Goal: Information Seeking & Learning: Learn about a topic

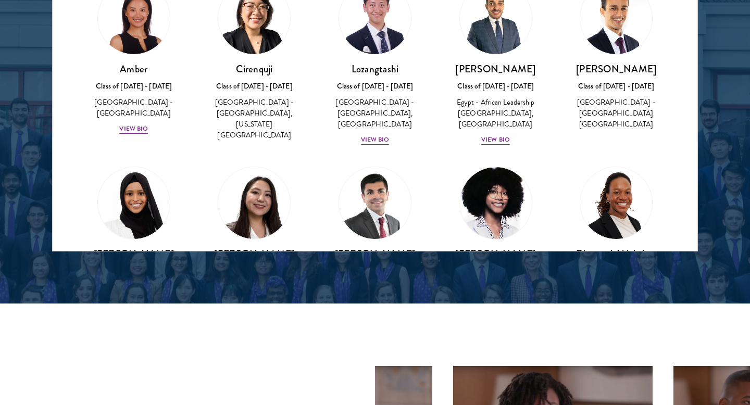
scroll to position [2179, 0]
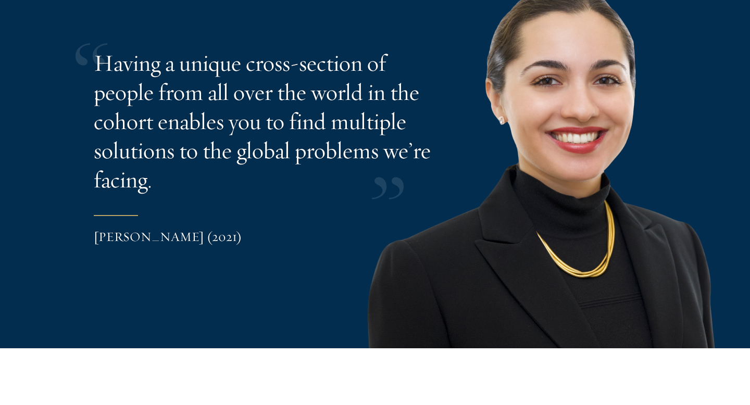
click at [414, 107] on p "Having a unique cross-section of people from all over the world in the cohort e…" at bounding box center [263, 121] width 339 height 146
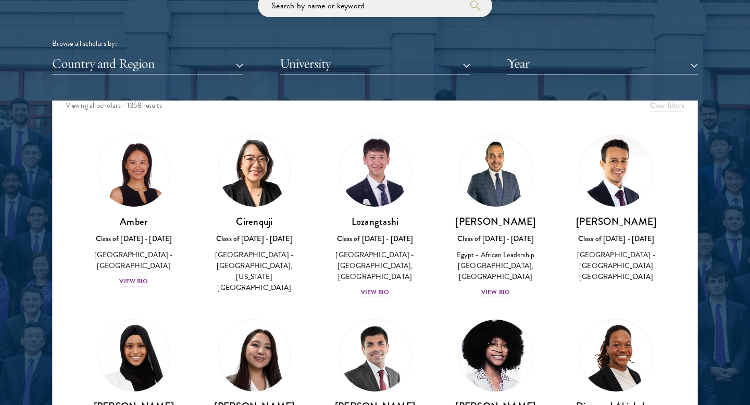
scroll to position [0, 0]
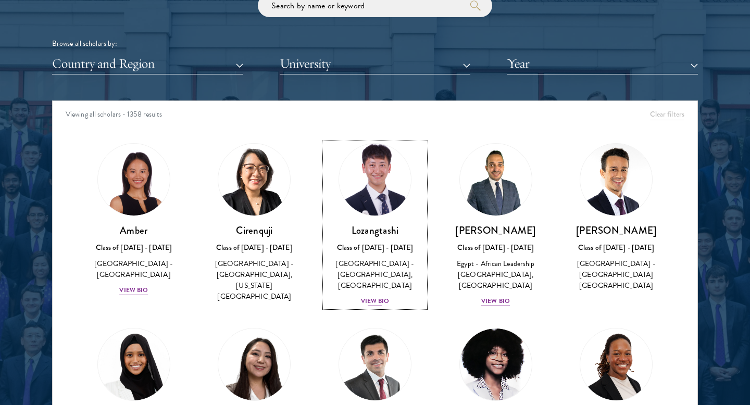
click at [373, 305] on div "View Bio" at bounding box center [375, 301] width 29 height 10
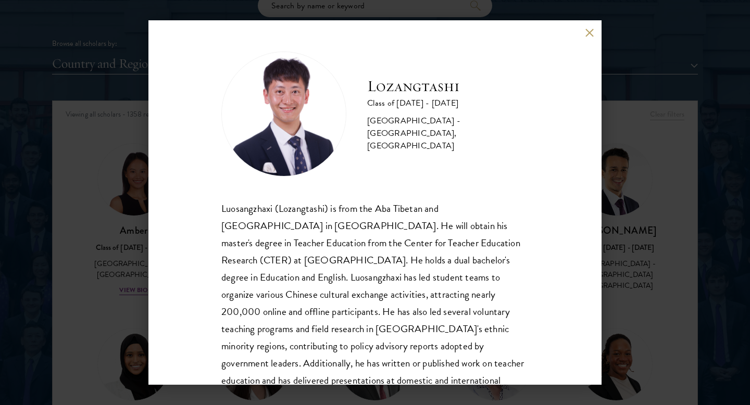
scroll to position [35, 0]
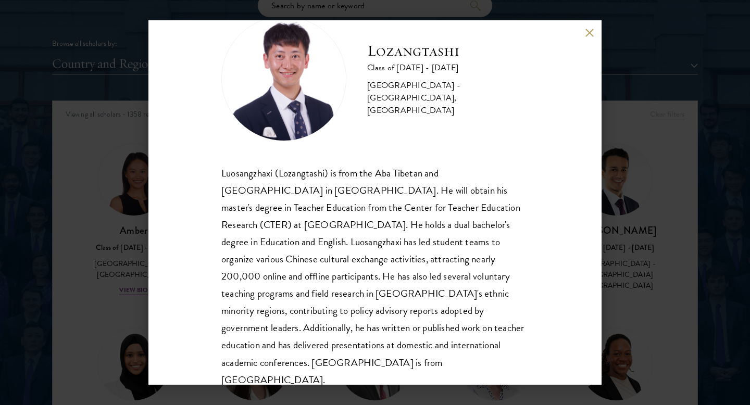
click at [586, 30] on button at bounding box center [589, 32] width 9 height 9
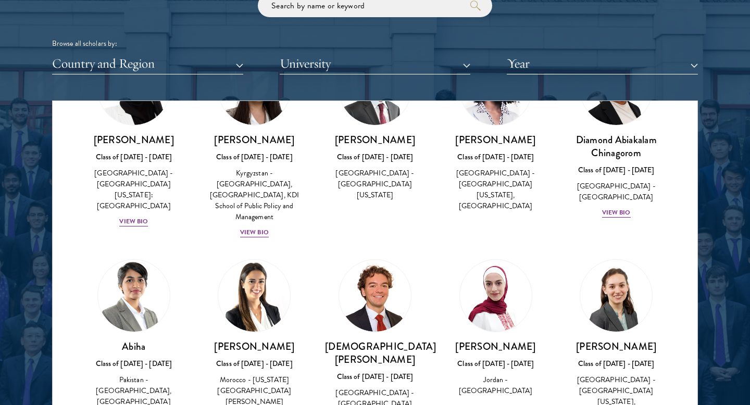
scroll to position [320, 0]
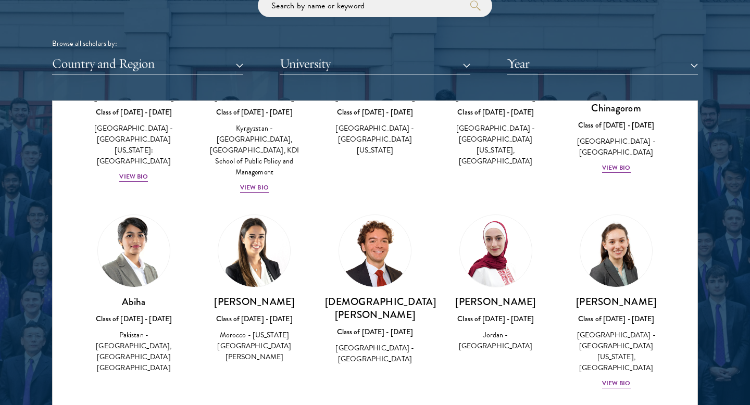
click at [381, 280] on div "[DEMOGRAPHIC_DATA][PERSON_NAME] Class of [DATE] - [DATE] [GEOGRAPHIC_DATA] - [G…" at bounding box center [375, 290] width 100 height 151
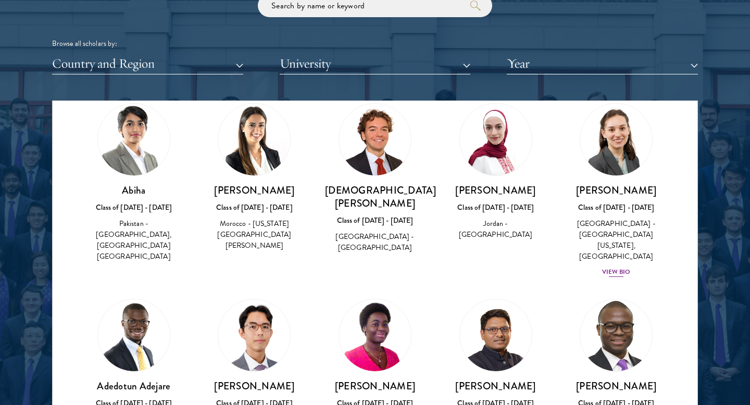
scroll to position [430, 0]
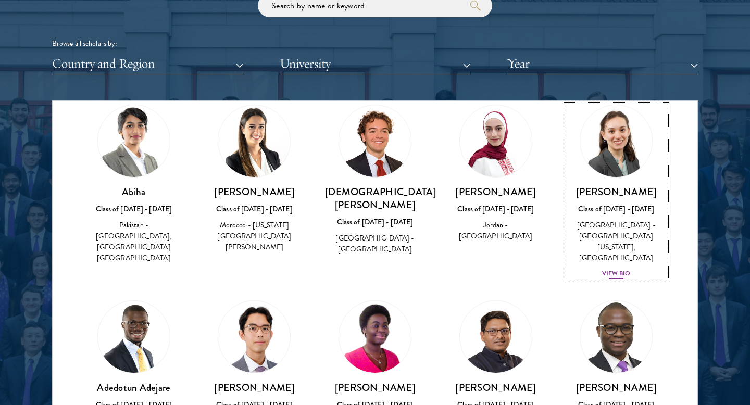
click at [623, 269] on div "View Bio" at bounding box center [616, 274] width 29 height 10
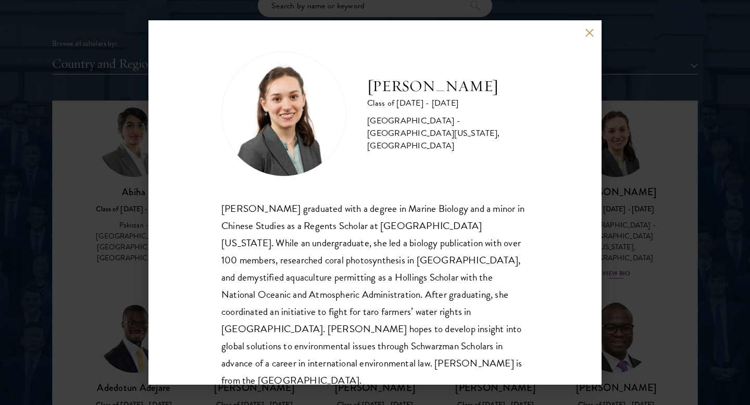
scroll to position [18, 0]
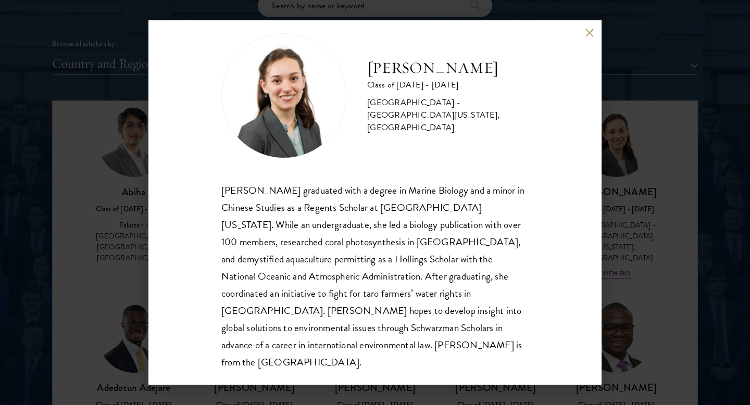
click at [589, 26] on div "[PERSON_NAME] Class of [DATE] - [DATE] [GEOGRAPHIC_DATA] - [GEOGRAPHIC_DATA][US…" at bounding box center [374, 202] width 453 height 365
click at [45, 172] on div "[PERSON_NAME] Class of [DATE] - [DATE] [GEOGRAPHIC_DATA] - [GEOGRAPHIC_DATA][US…" at bounding box center [375, 202] width 750 height 405
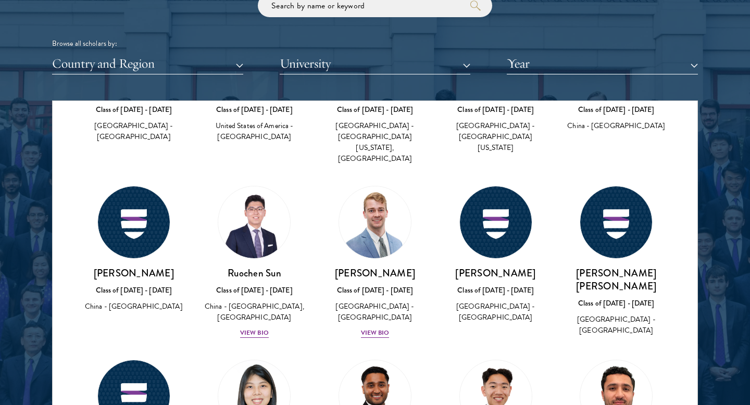
scroll to position [39868, 0]
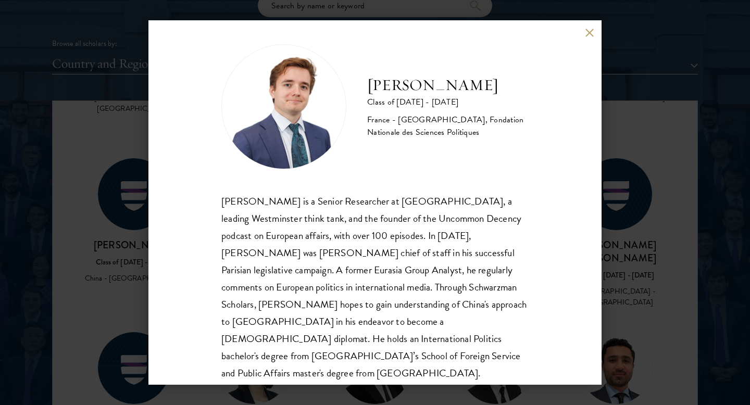
scroll to position [18, 0]
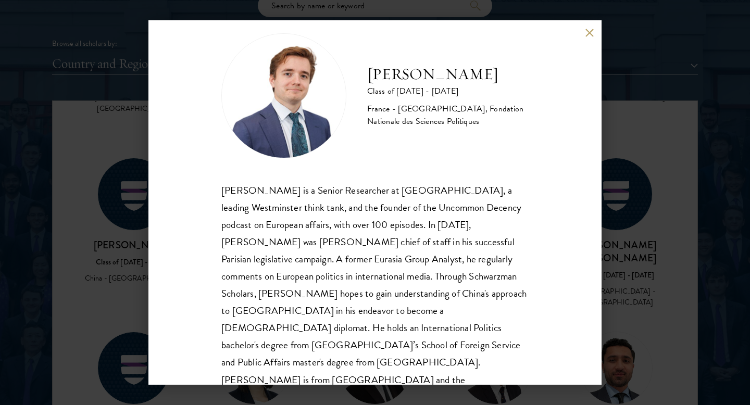
click at [583, 32] on div "[PERSON_NAME] Class of [DATE] - [DATE] [GEOGRAPHIC_DATA] - [GEOGRAPHIC_DATA], F…" at bounding box center [374, 202] width 453 height 365
click at [586, 32] on button at bounding box center [589, 32] width 9 height 9
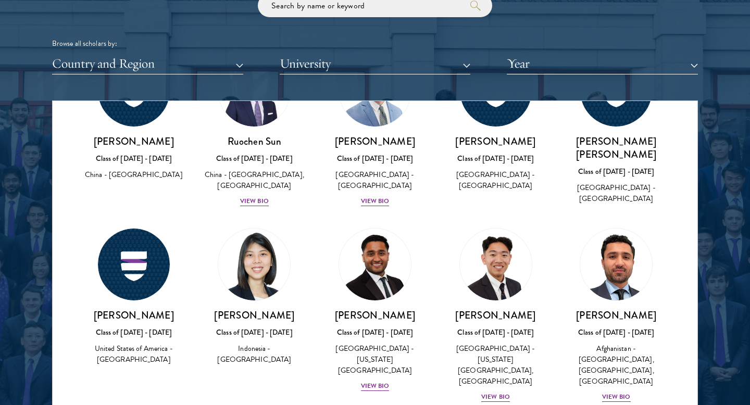
scroll to position [39997, 0]
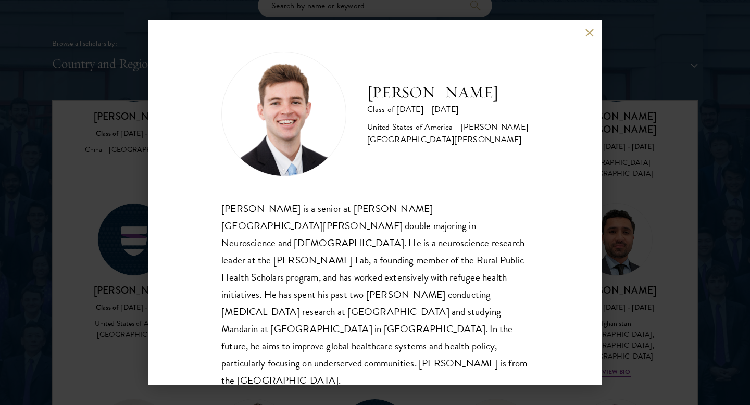
click at [584, 28] on div "[PERSON_NAME] Class of [DATE] - [DATE] [GEOGRAPHIC_DATA] - [PERSON_NAME][GEOGRA…" at bounding box center [374, 202] width 453 height 365
click at [590, 31] on button at bounding box center [589, 32] width 9 height 9
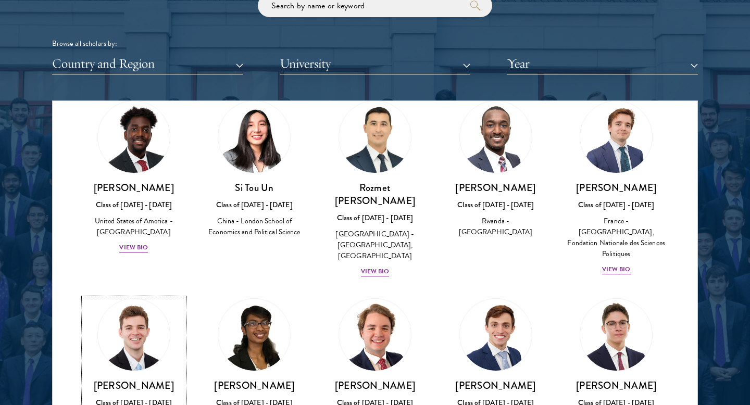
scroll to position [41929, 0]
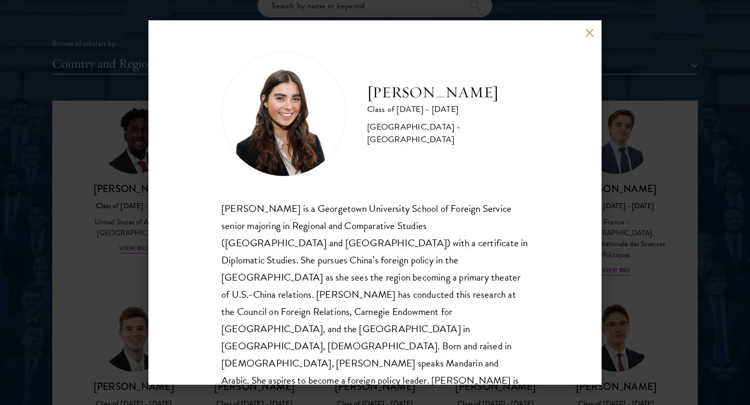
click at [588, 34] on button at bounding box center [589, 32] width 9 height 9
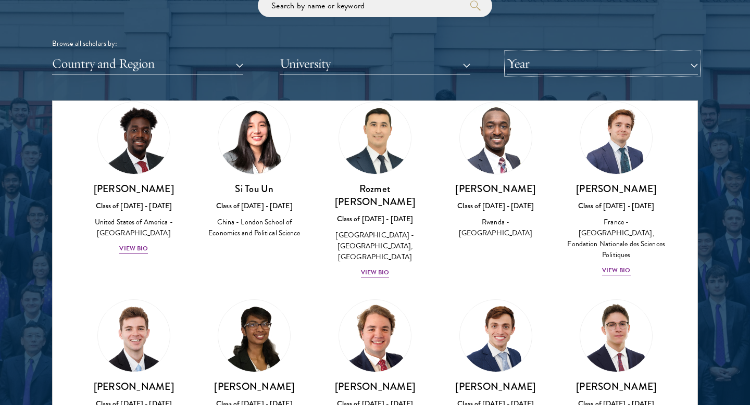
click at [558, 65] on button "Year" at bounding box center [602, 63] width 191 height 21
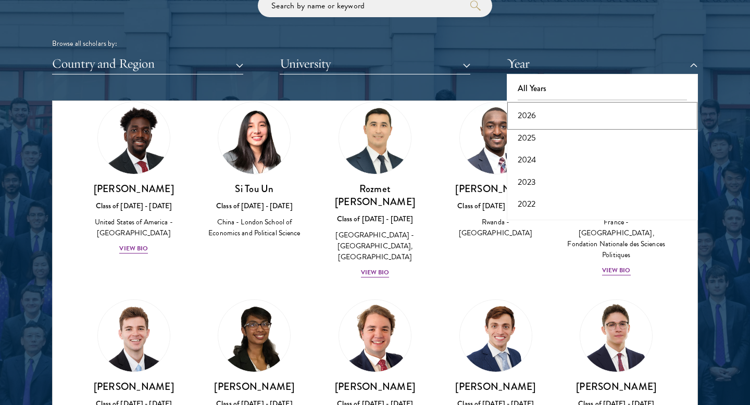
click at [532, 114] on button "2026" at bounding box center [602, 116] width 185 height 22
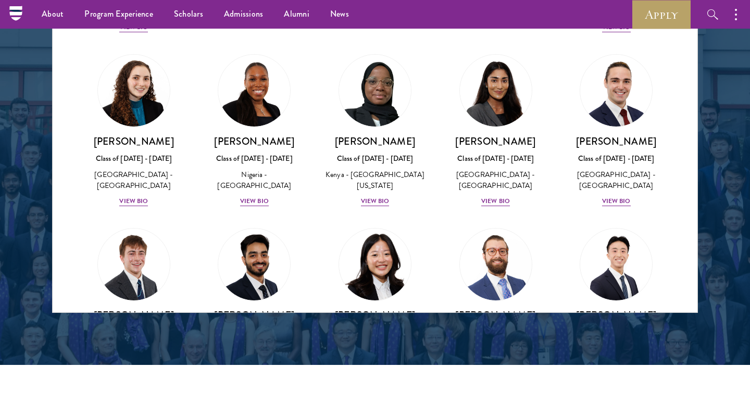
scroll to position [1380, 0]
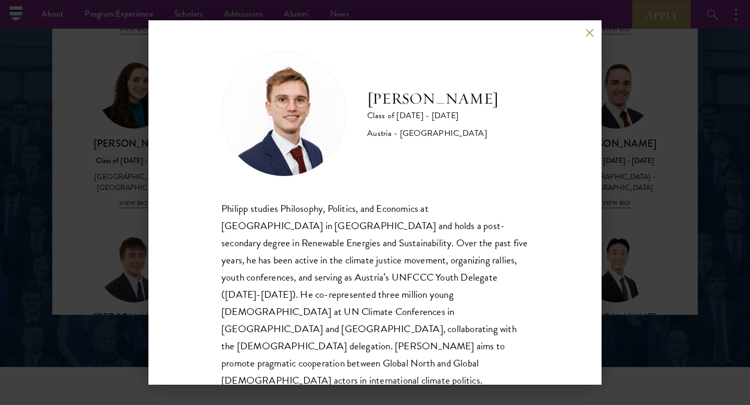
click at [591, 32] on button at bounding box center [589, 32] width 9 height 9
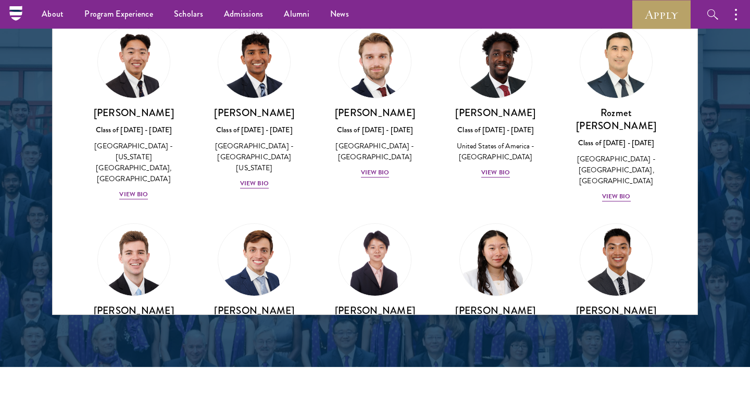
scroll to position [4756, 0]
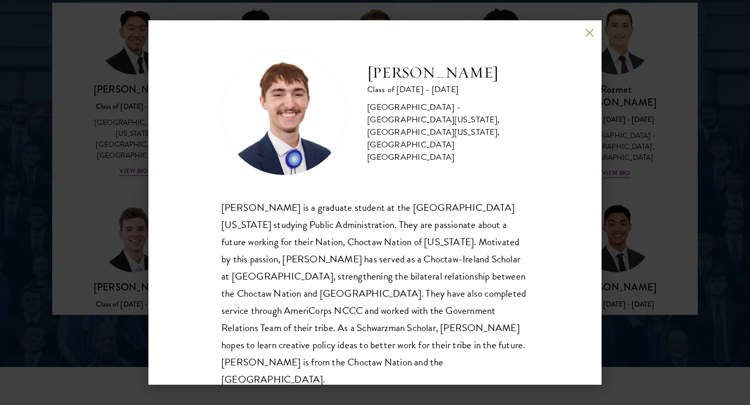
scroll to position [1388, 0]
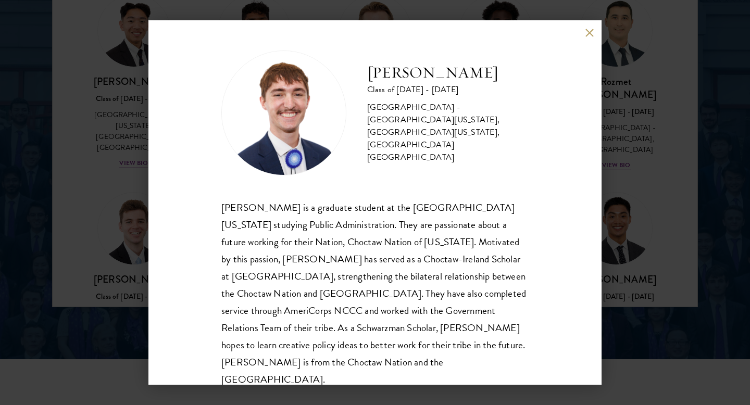
click at [588, 36] on button at bounding box center [589, 32] width 9 height 9
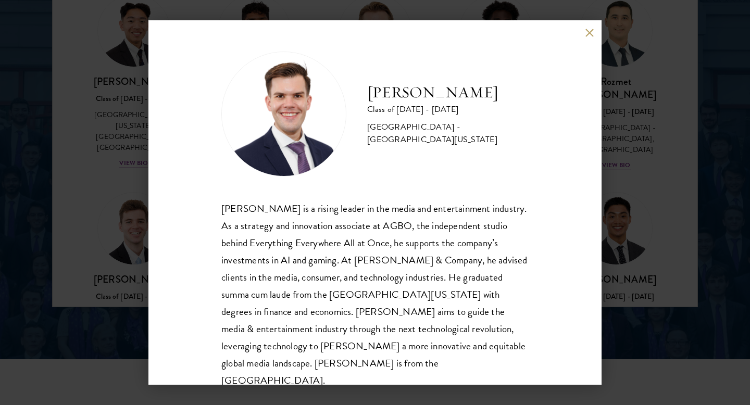
click at [584, 35] on div "[PERSON_NAME] Class of [DATE] - [DATE] [GEOGRAPHIC_DATA] - [GEOGRAPHIC_DATA][US…" at bounding box center [374, 202] width 453 height 365
click at [587, 31] on button at bounding box center [589, 32] width 9 height 9
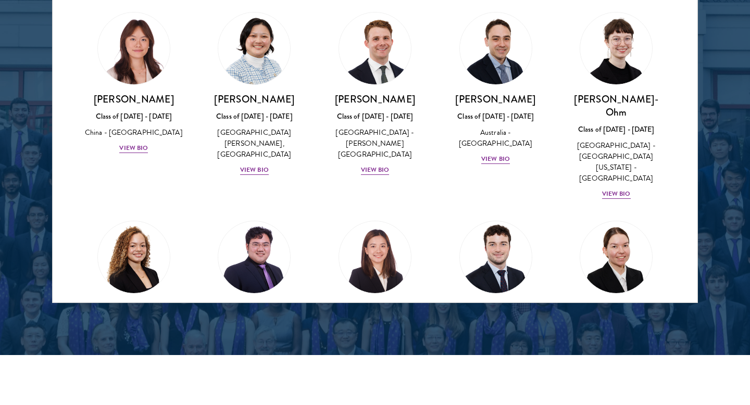
scroll to position [1015, 0]
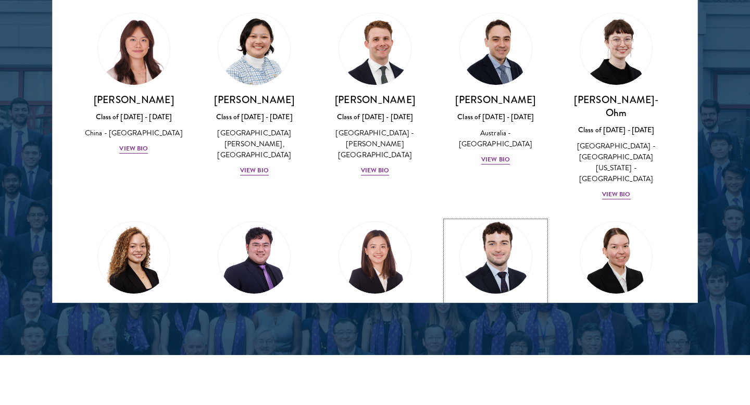
click at [494, 302] on div "[PERSON_NAME] de la [PERSON_NAME] Class of [DATE] - [DATE] [GEOGRAPHIC_DATA] - …" at bounding box center [496, 355] width 100 height 107
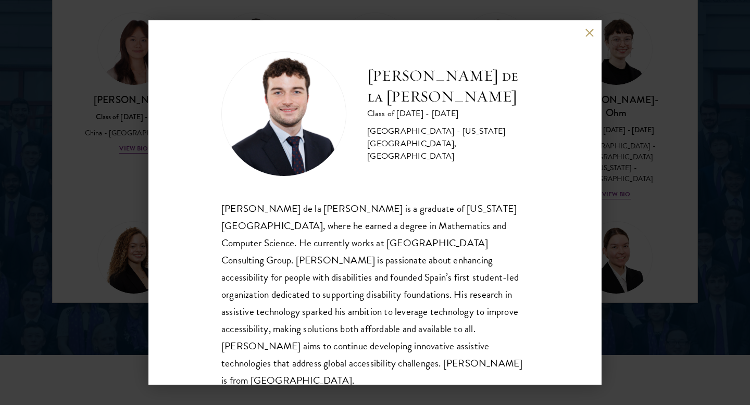
click at [590, 29] on button at bounding box center [589, 32] width 9 height 9
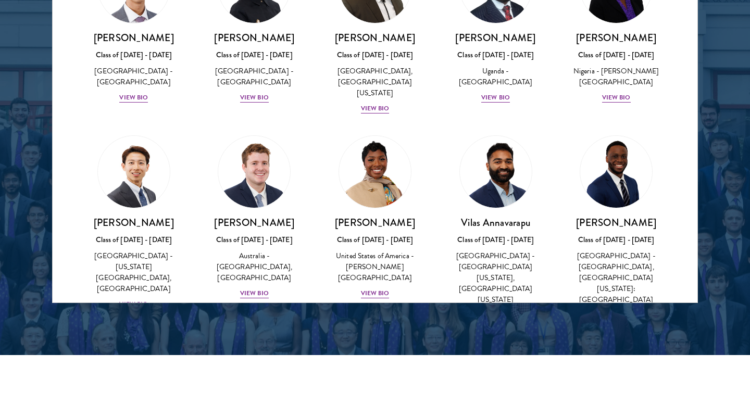
scroll to position [290, 0]
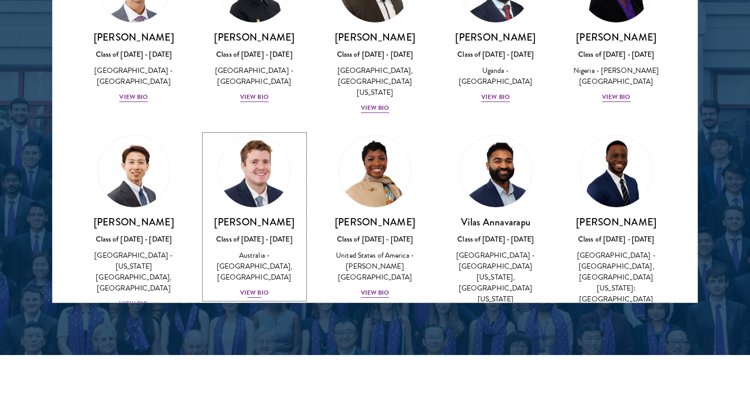
click at [260, 288] on div "View Bio" at bounding box center [254, 293] width 29 height 10
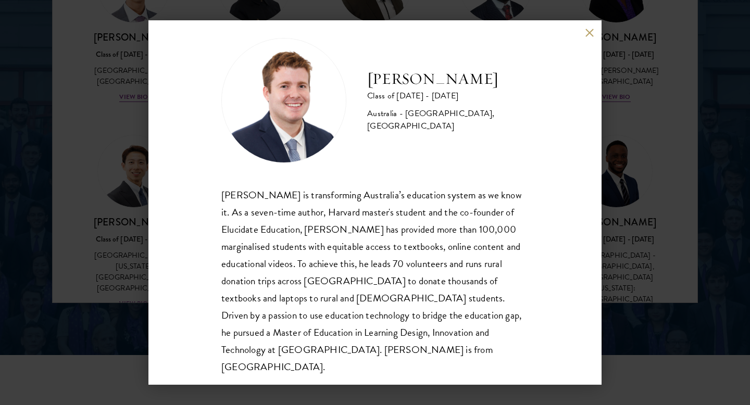
scroll to position [13, 0]
click at [585, 31] on button at bounding box center [589, 32] width 9 height 9
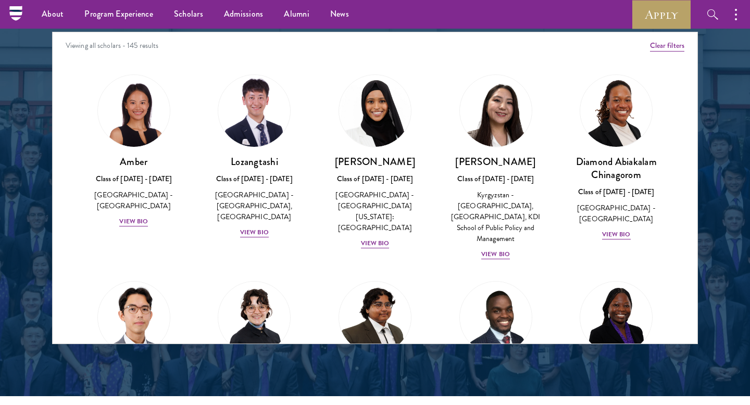
scroll to position [1235, 0]
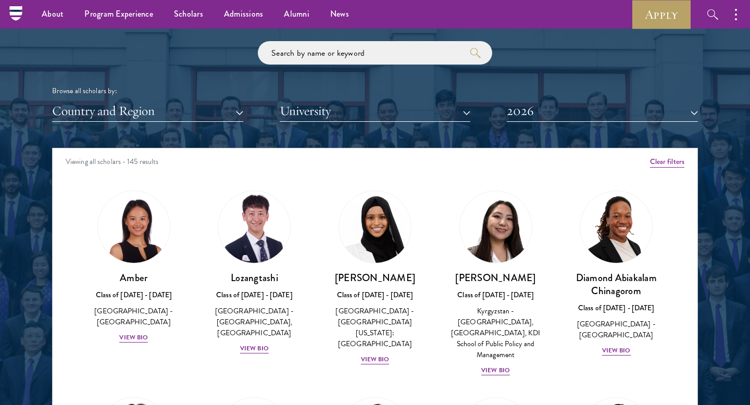
click at [538, 127] on div "Scholar Directory Congratulations and welcome to the Schwarzman Scholars Class …" at bounding box center [375, 196] width 646 height 530
click at [544, 111] on button "2026" at bounding box center [602, 111] width 191 height 21
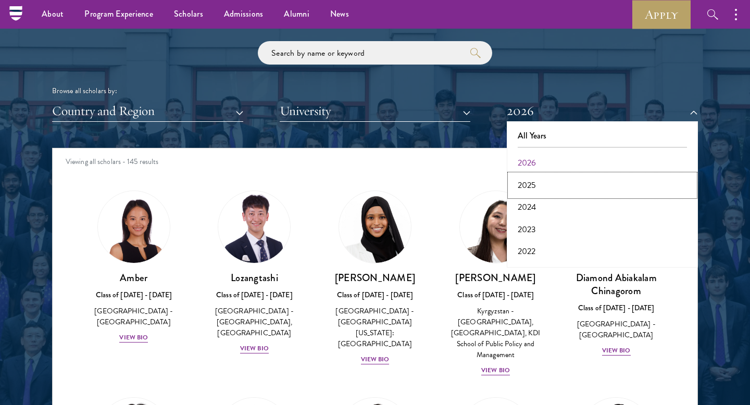
click at [528, 185] on button "2025" at bounding box center [602, 185] width 185 height 22
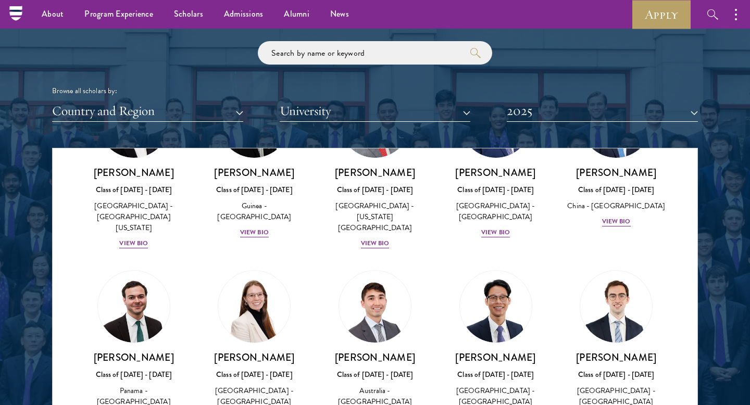
scroll to position [1083, 0]
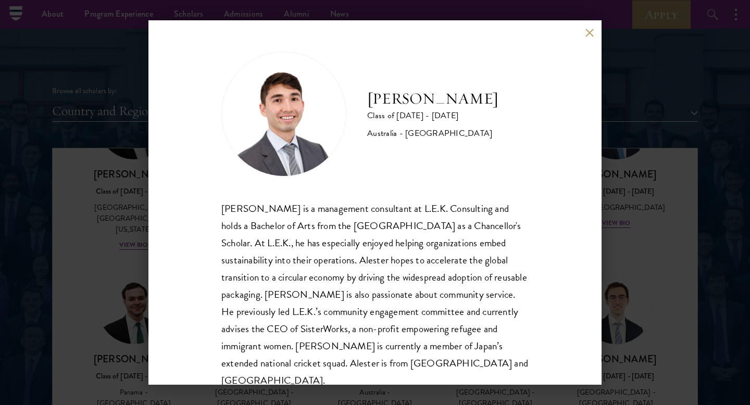
click at [584, 33] on div "[PERSON_NAME] Class of [DATE] - [DATE] [GEOGRAPHIC_DATA] - [GEOGRAPHIC_DATA] [P…" at bounding box center [374, 202] width 453 height 365
